Goal: Task Accomplishment & Management: Manage account settings

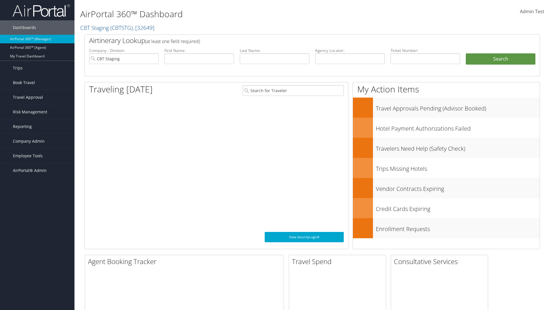
click at [37, 141] on span "Company Admin" at bounding box center [29, 141] width 32 height 14
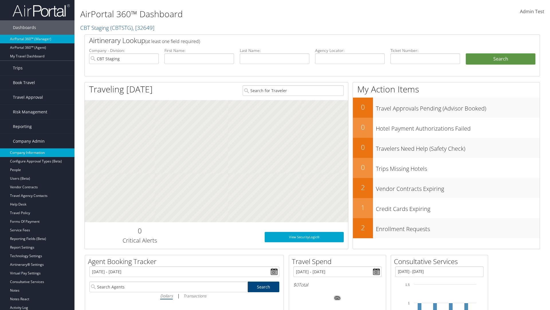
click at [37, 152] on link "Company Information" at bounding box center [37, 152] width 75 height 9
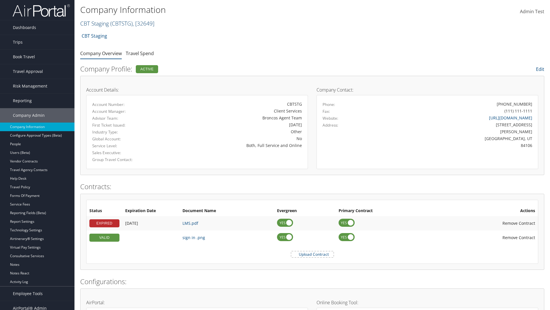
click at [95, 23] on link "CBT Staging ( CBTSTG ) , [ 32649 ]" at bounding box center [117, 23] width 74 height 8
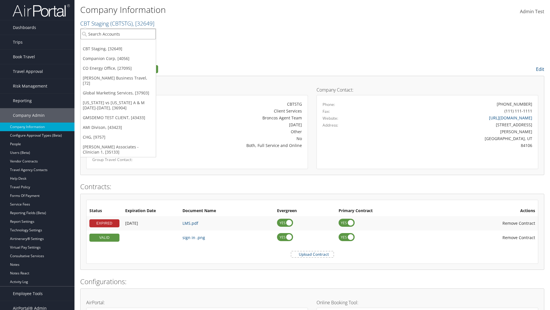
click at [118, 34] on input "search" at bounding box center [118, 34] width 75 height 11
type input "CBTSTG"
click at [118, 44] on div "CBT Staging (CBTSTG), [32649]" at bounding box center [118, 44] width 82 height 5
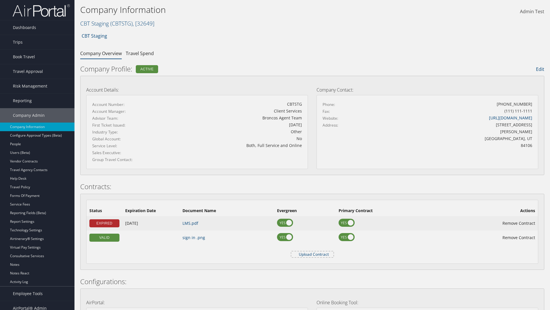
scroll to position [266, 0]
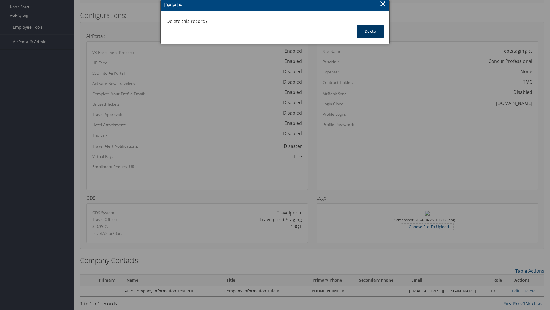
click at [370, 31] on button "Delete" at bounding box center [370, 31] width 27 height 13
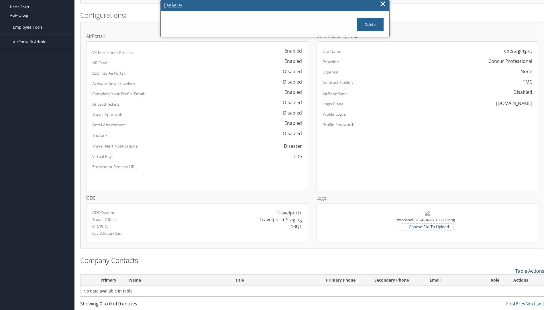
click at [530, 270] on link "Table Actions" at bounding box center [530, 270] width 29 height 6
